Goal: Information Seeking & Learning: Find specific fact

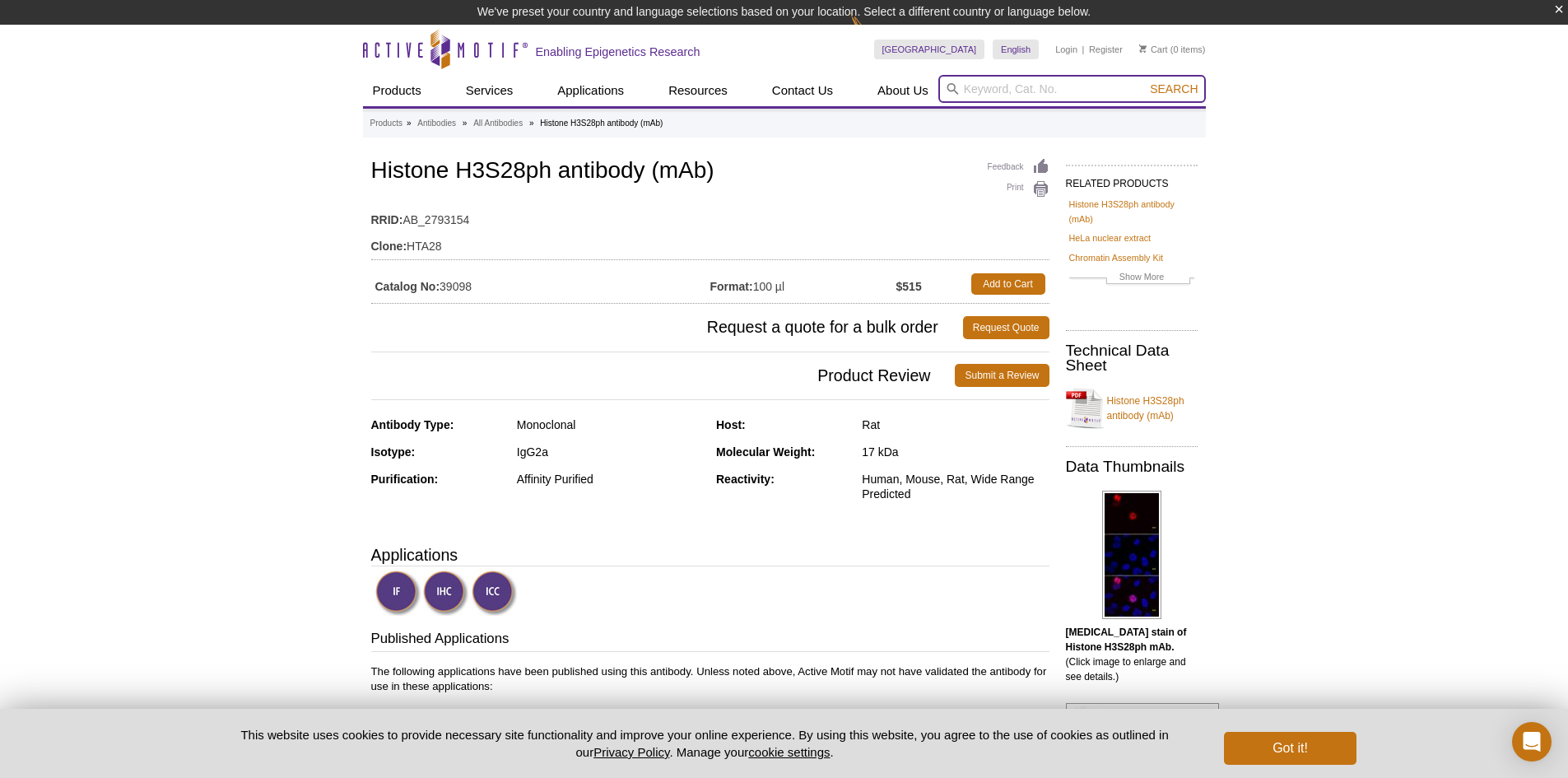
click at [1017, 87] on input "search" at bounding box center [1071, 89] width 267 height 28
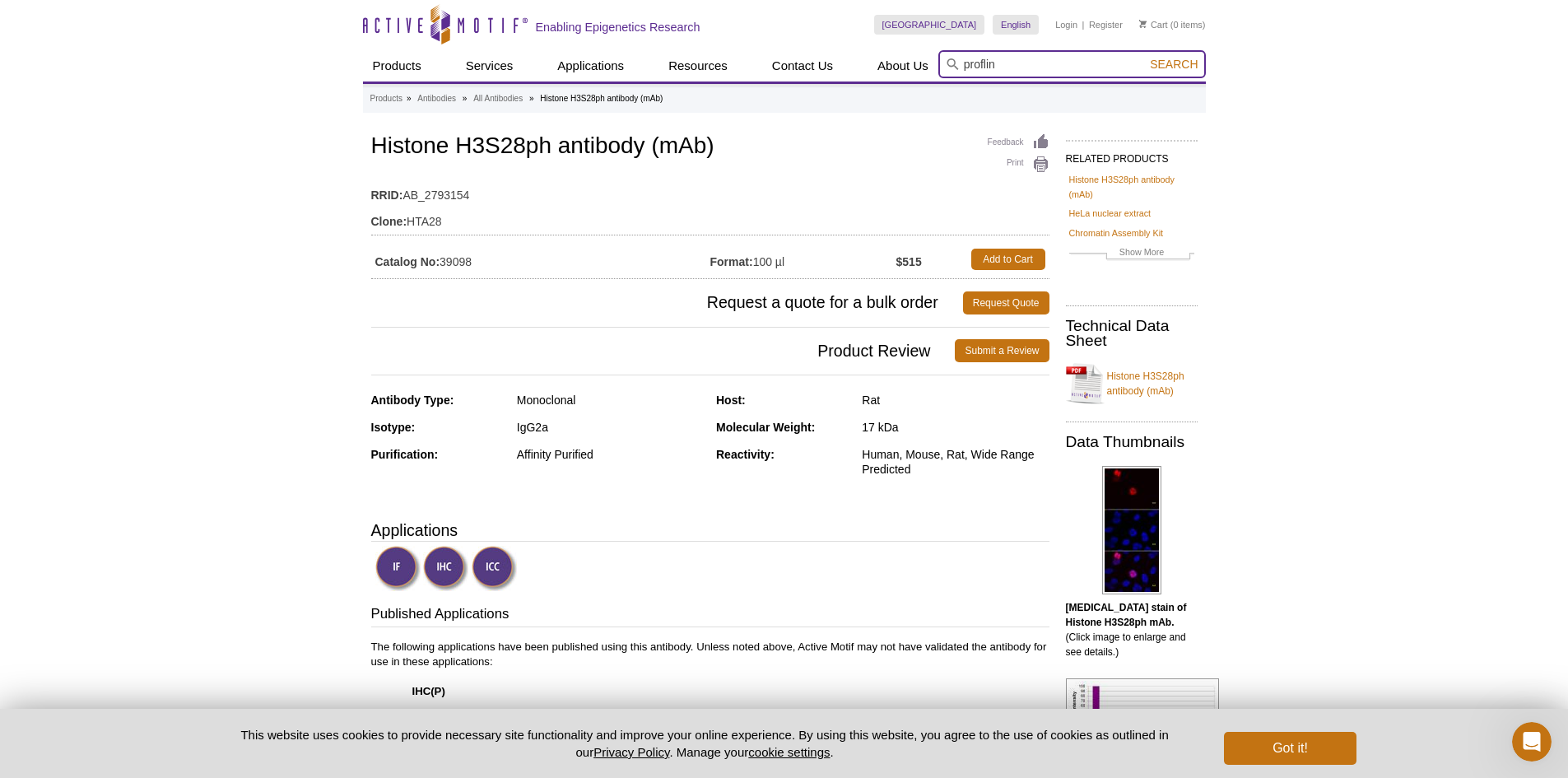
click at [1038, 58] on input "proflin" at bounding box center [1071, 64] width 267 height 28
click at [984, 66] on input "proflin 1" at bounding box center [1071, 64] width 267 height 28
drag, startPoint x: 976, startPoint y: 64, endPoint x: 1005, endPoint y: 56, distance: 30.1
click at [1005, 56] on input "proflin 1" at bounding box center [1071, 64] width 267 height 28
drag, startPoint x: 1012, startPoint y: 58, endPoint x: 851, endPoint y: 65, distance: 161.2
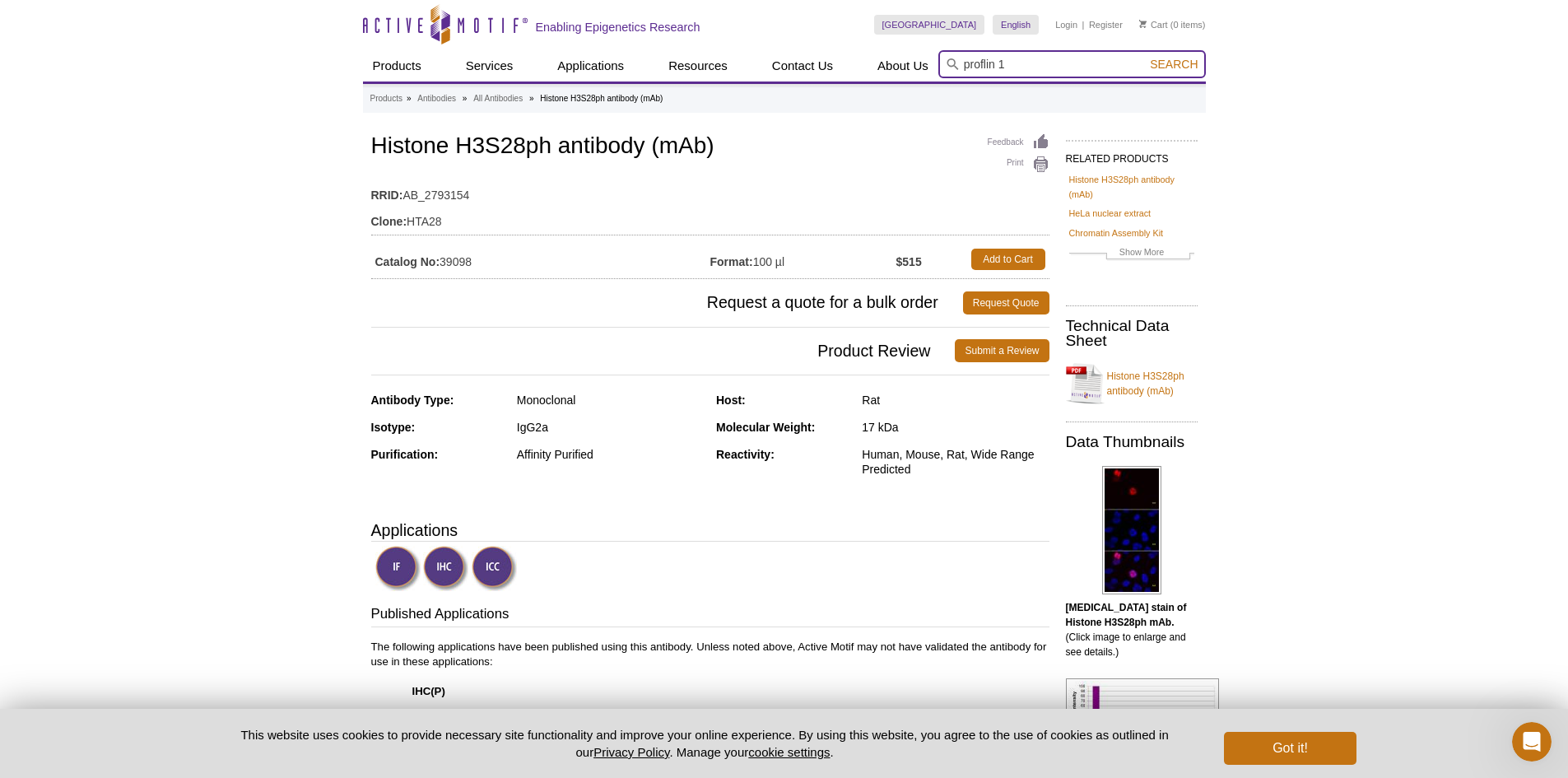
click at [851, 65] on div "Products ChIP Assays ChIP Accessory Products ChIP Kits ChIP-Validated Antibodie…" at bounding box center [783, 65] width 842 height 31
type input "pfn1"
click at [1188, 59] on span "Search" at bounding box center [1174, 64] width 48 height 13
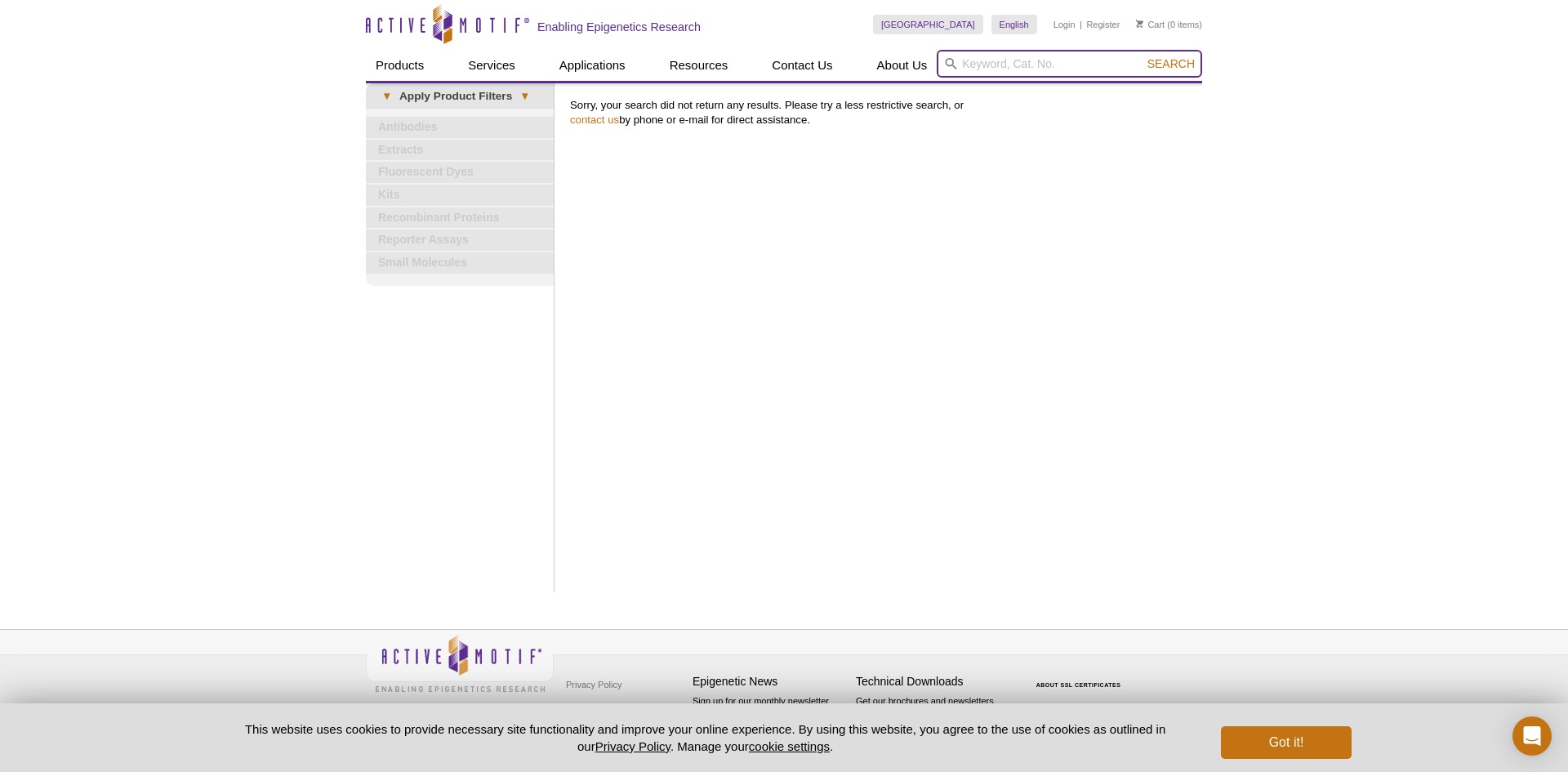
click at [1043, 53] on input "search" at bounding box center [1068, 64] width 265 height 28
